Goal: Check status: Check status

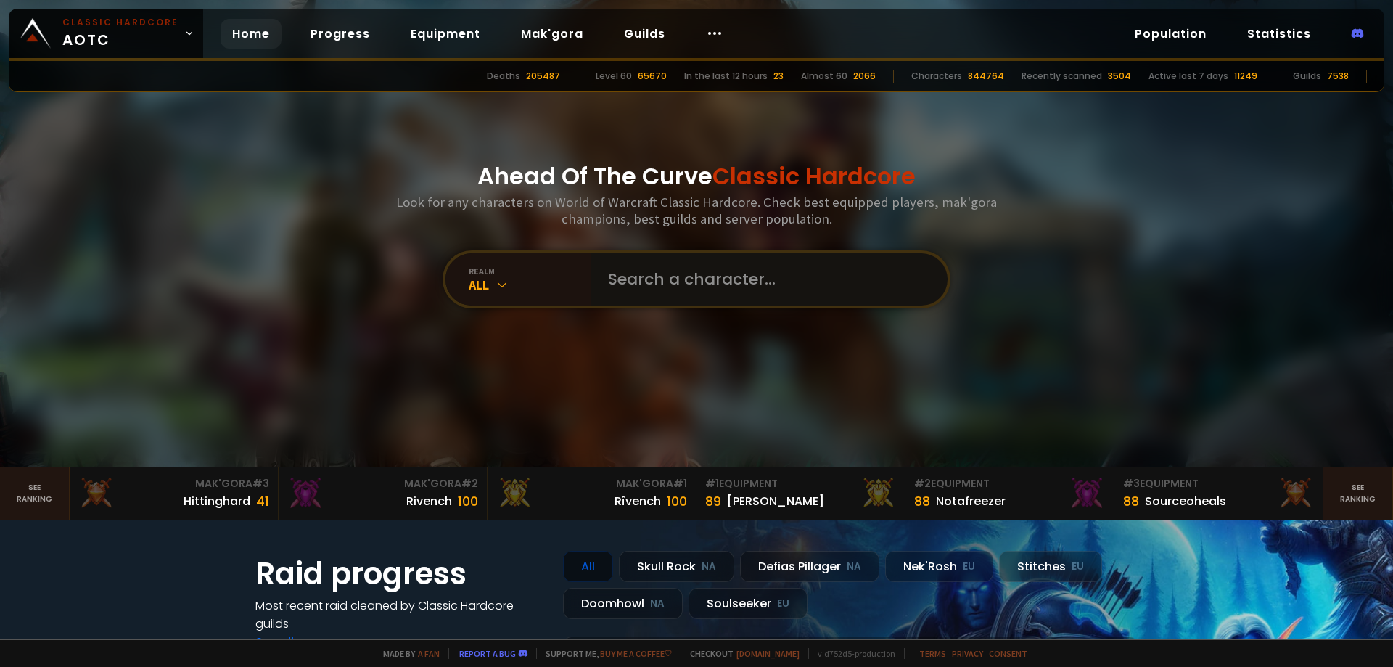
click at [752, 272] on input "text" at bounding box center [764, 279] width 331 height 52
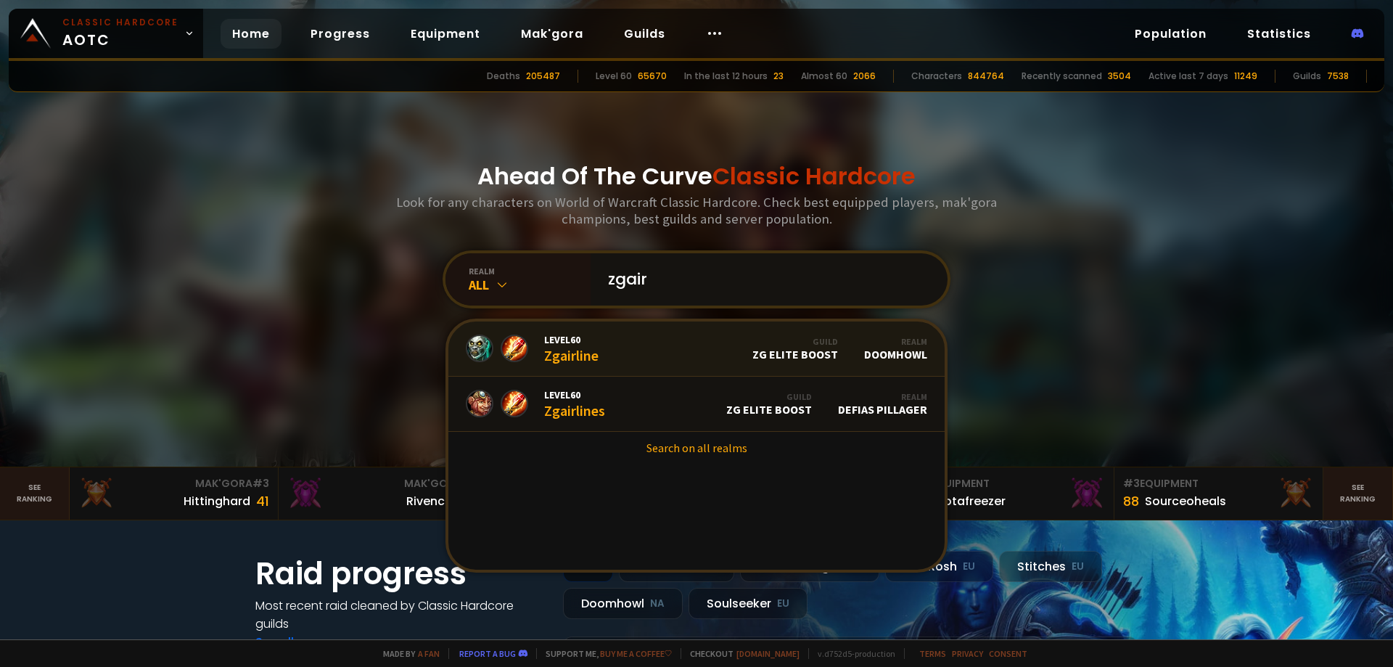
type input "zgair"
click at [671, 356] on link "Level 60 Zgairline Guild ZG Elite Boost Realm Doomhowl" at bounding box center [696, 348] width 496 height 55
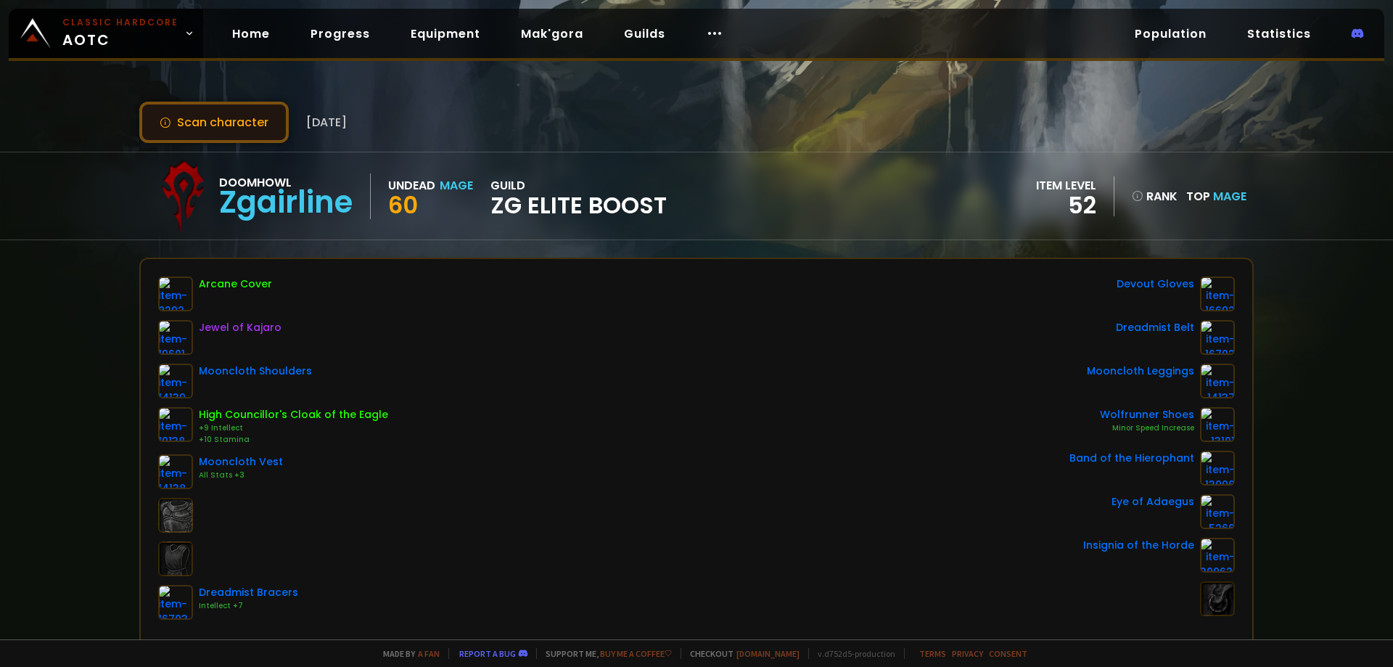
click at [265, 120] on button "Scan character" at bounding box center [213, 122] width 149 height 41
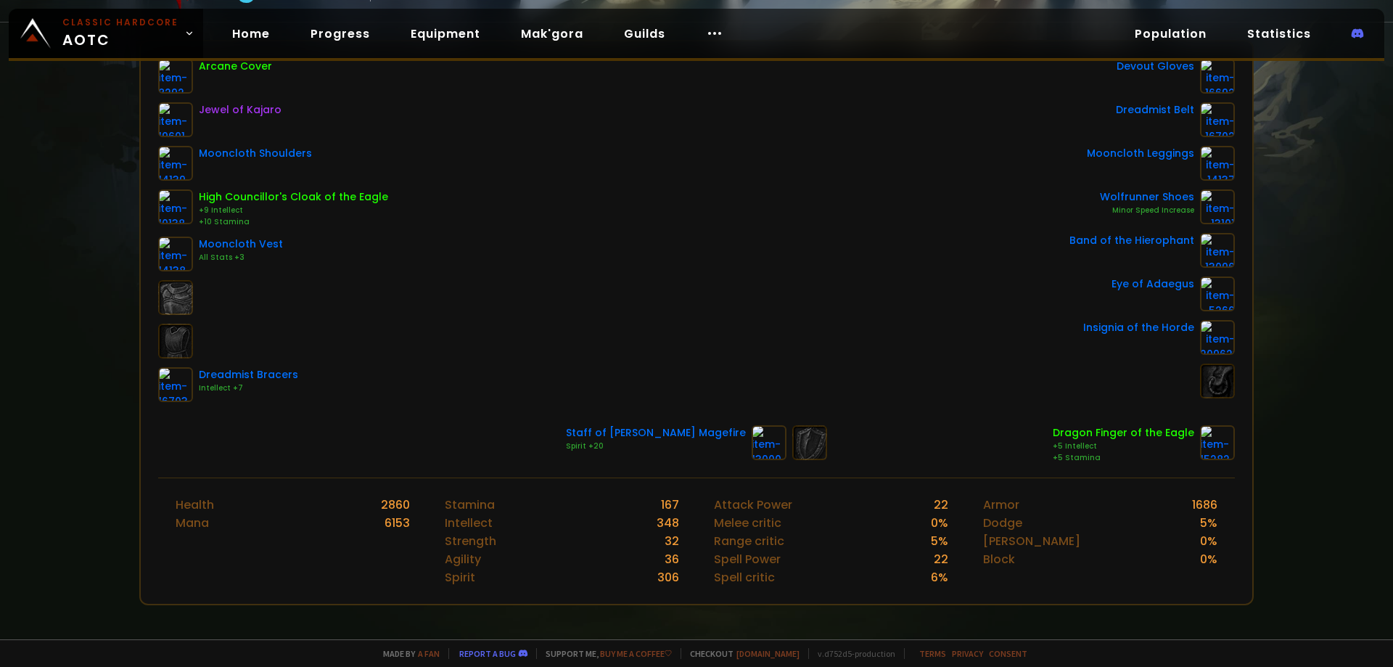
scroll to position [73, 0]
